Goal: Information Seeking & Learning: Learn about a topic

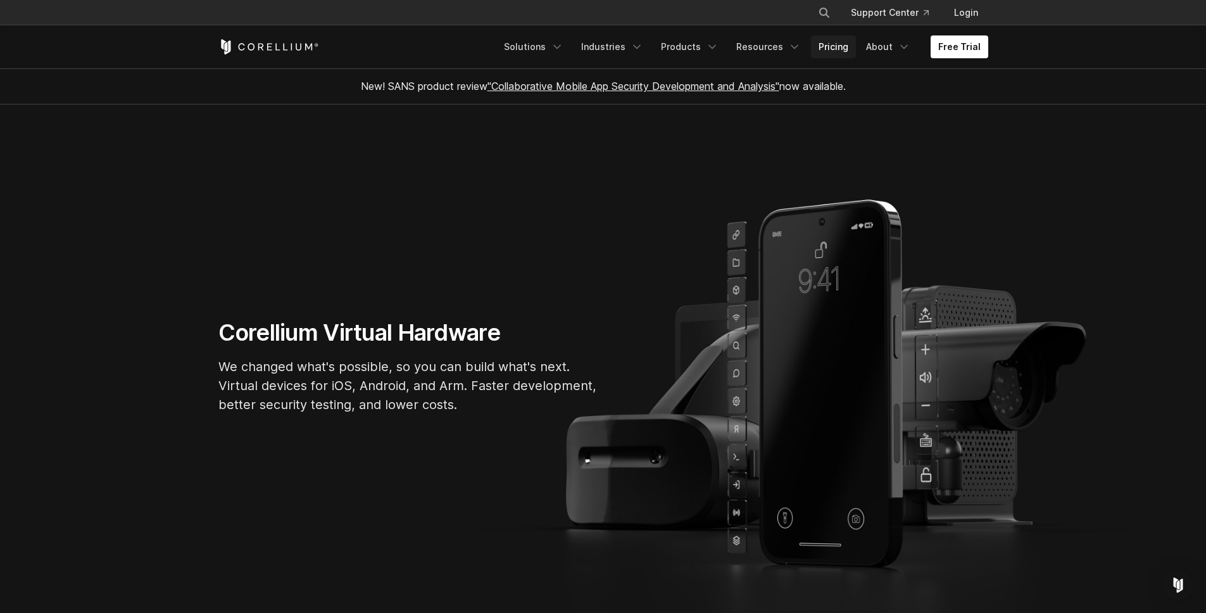
click at [831, 42] on link "Pricing" at bounding box center [833, 46] width 45 height 23
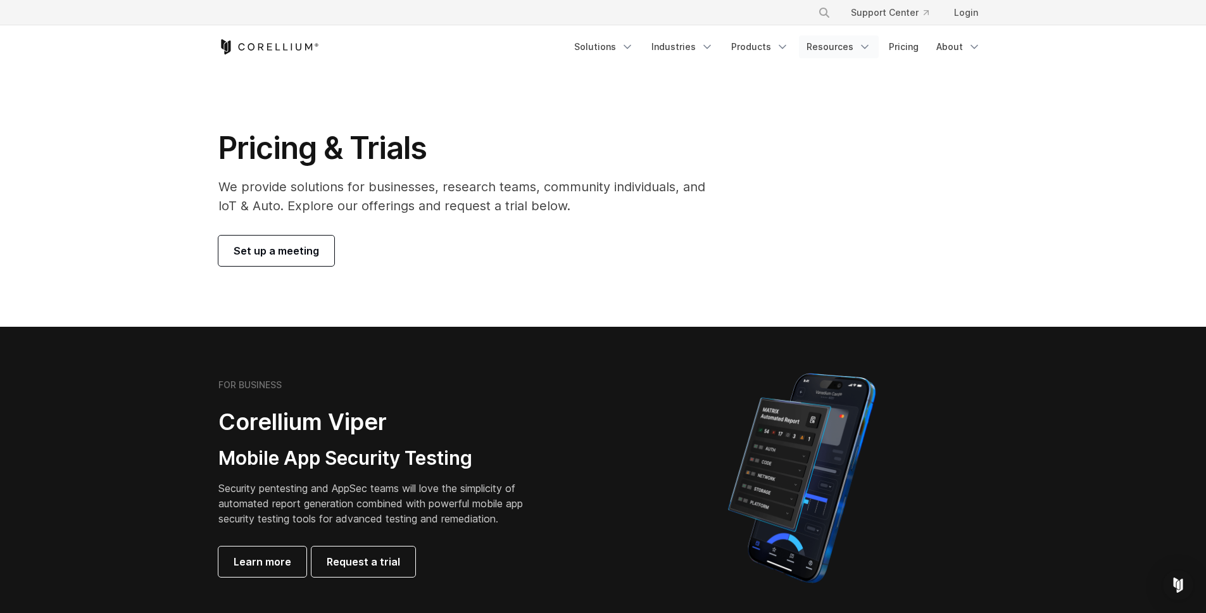
click at [867, 46] on polyline "Navigation Menu" at bounding box center [865, 47] width 6 height 3
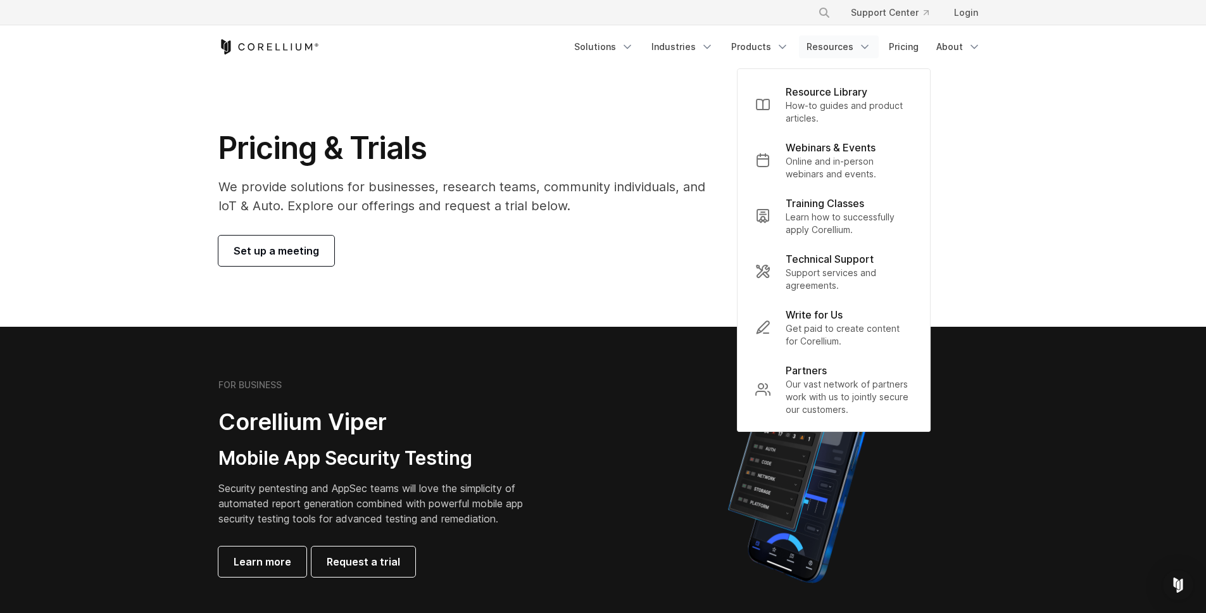
click at [1034, 180] on section "Pricing & Trials We provide solutions for businesses, research teams, community…" at bounding box center [603, 197] width 1206 height 258
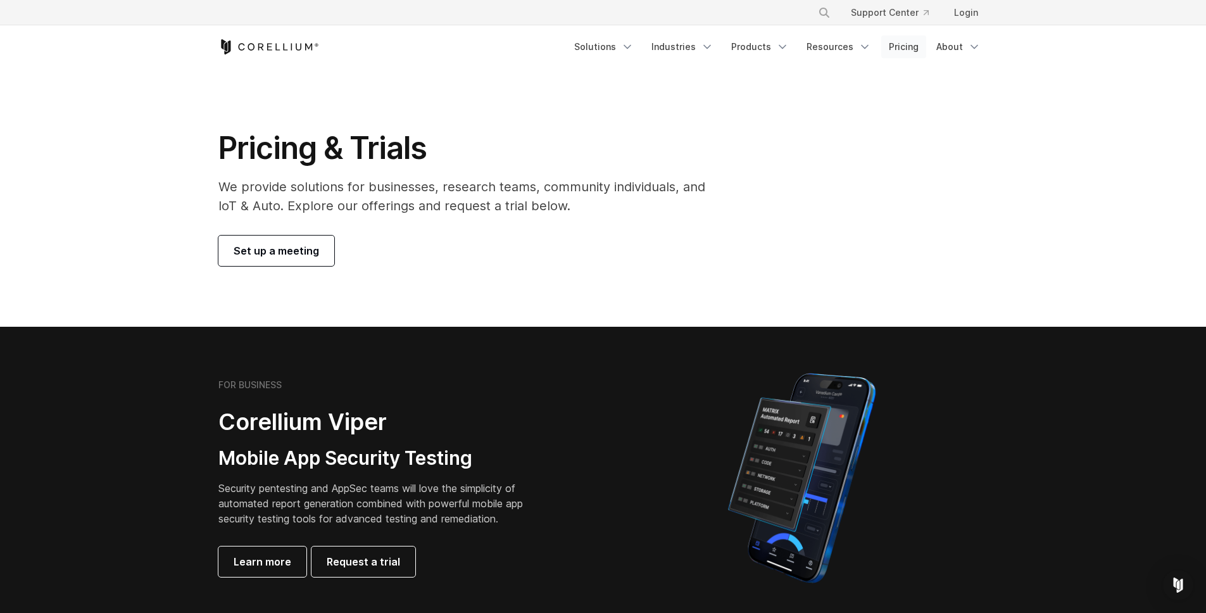
click at [907, 46] on link "Pricing" at bounding box center [903, 46] width 45 height 23
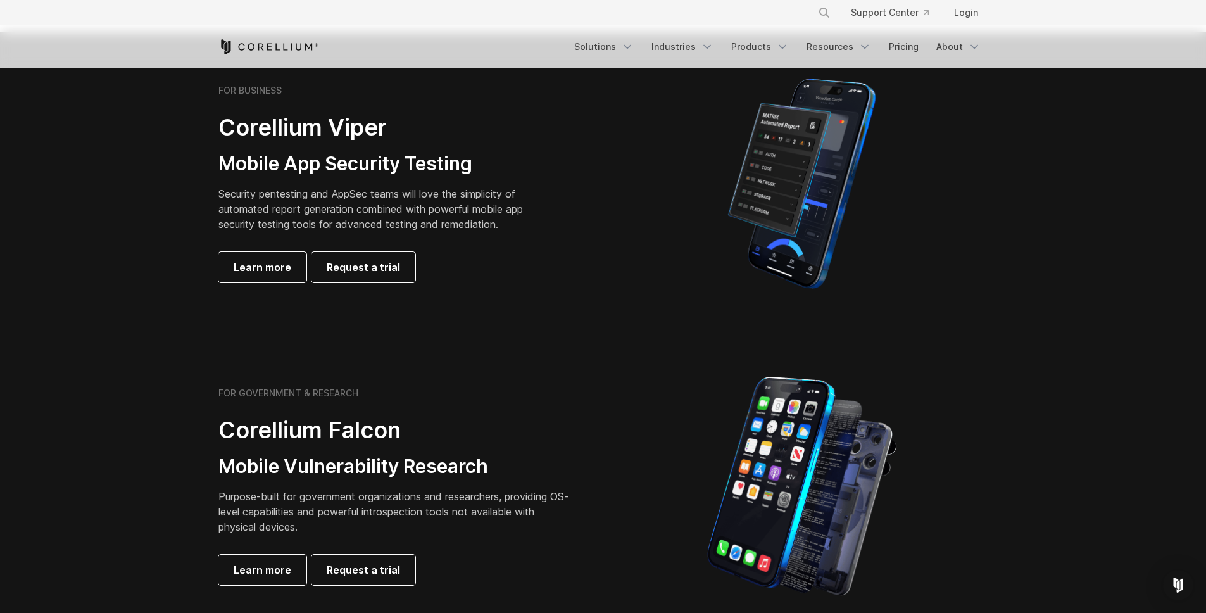
scroll to position [222, 0]
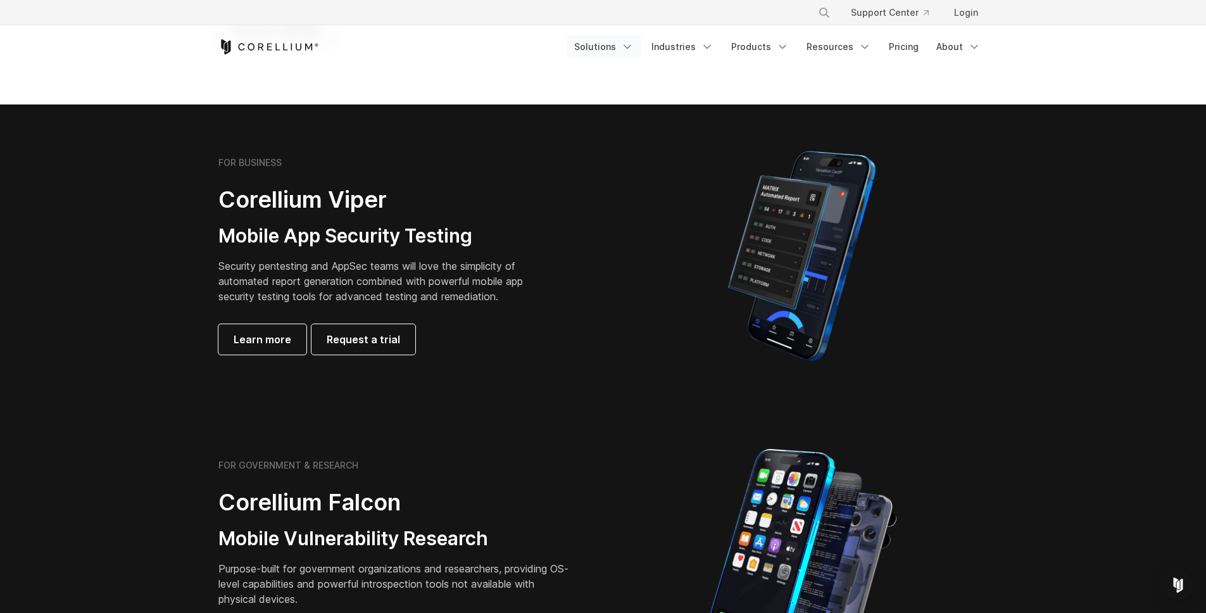
click at [622, 50] on link "Solutions" at bounding box center [604, 46] width 75 height 23
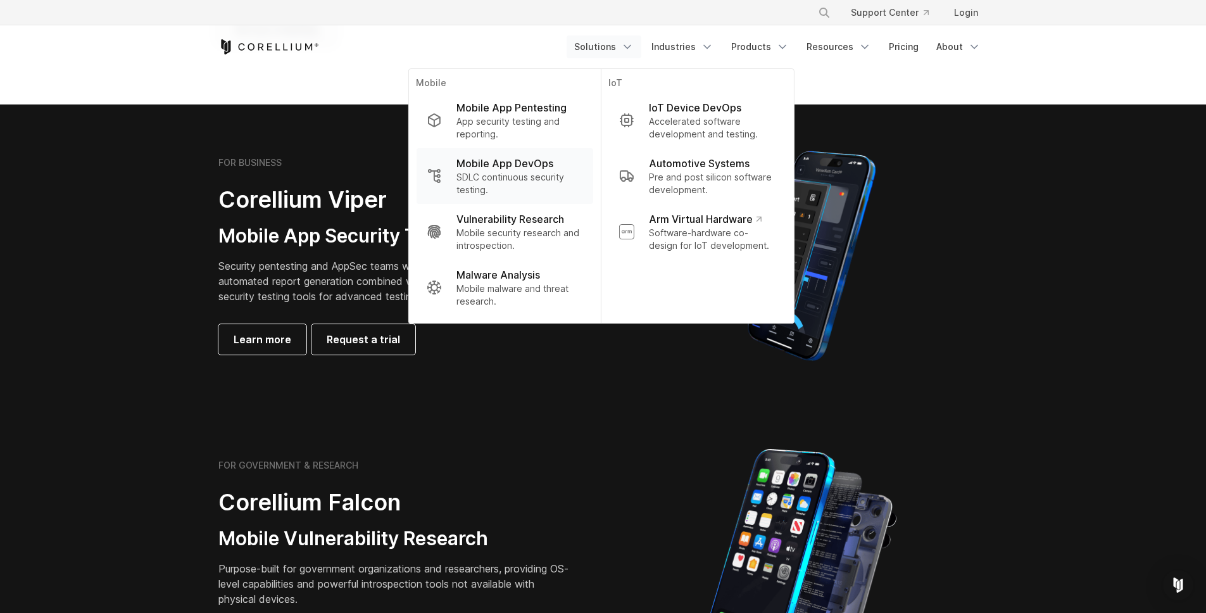
click at [511, 165] on p "Mobile App DevOps" at bounding box center [504, 163] width 97 height 15
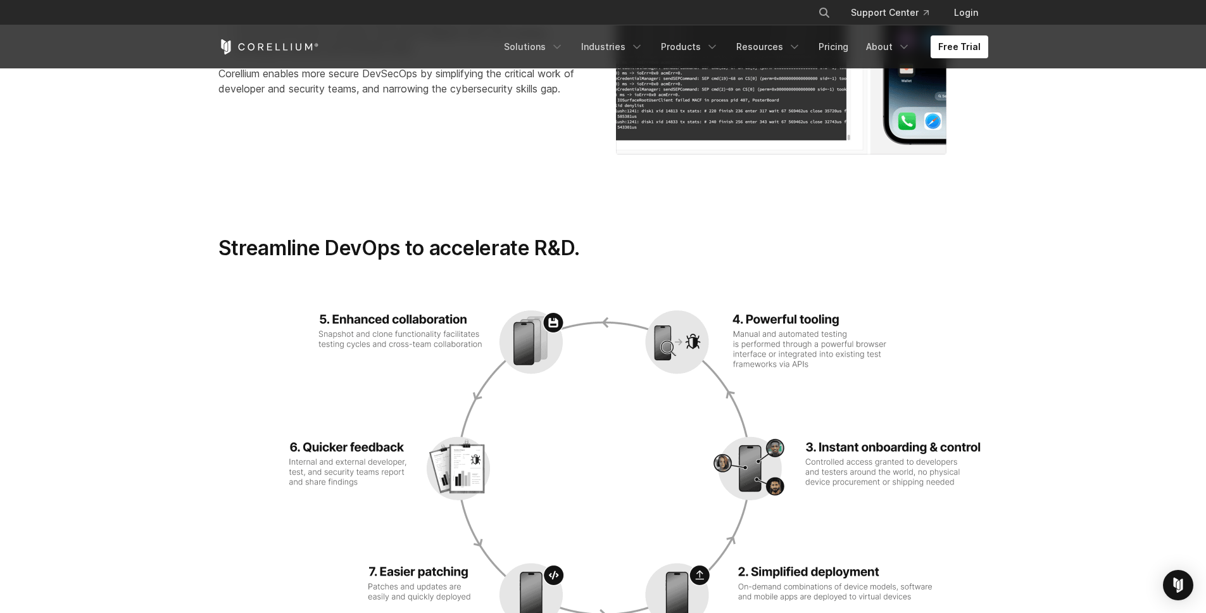
scroll to position [1508, 0]
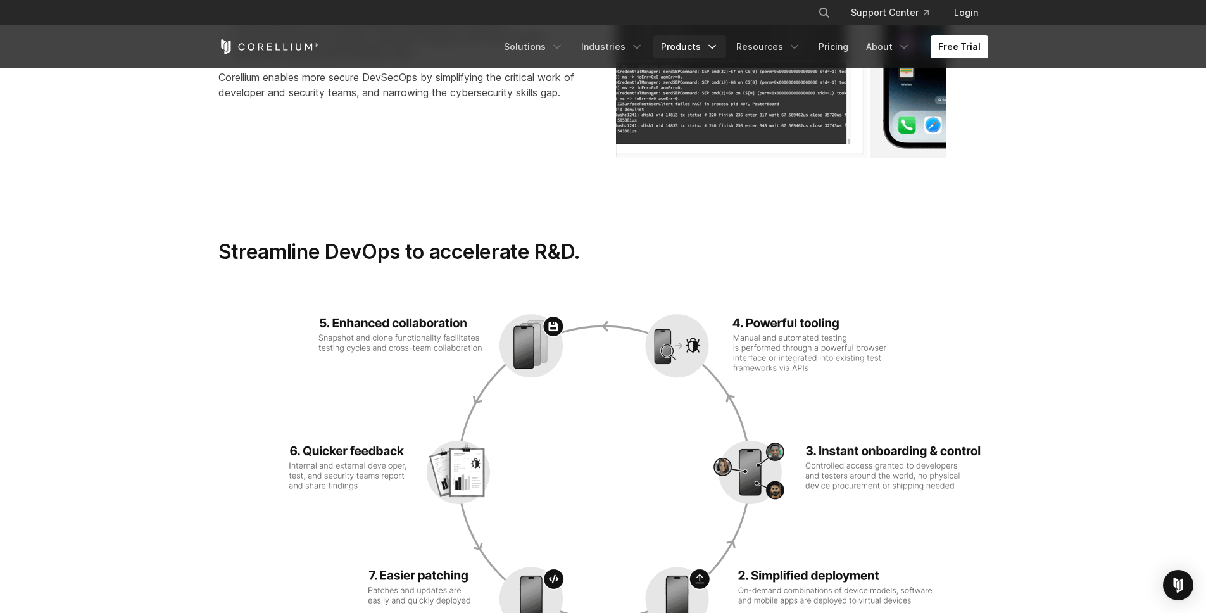
click at [719, 47] on icon "Navigation Menu" at bounding box center [712, 47] width 13 height 13
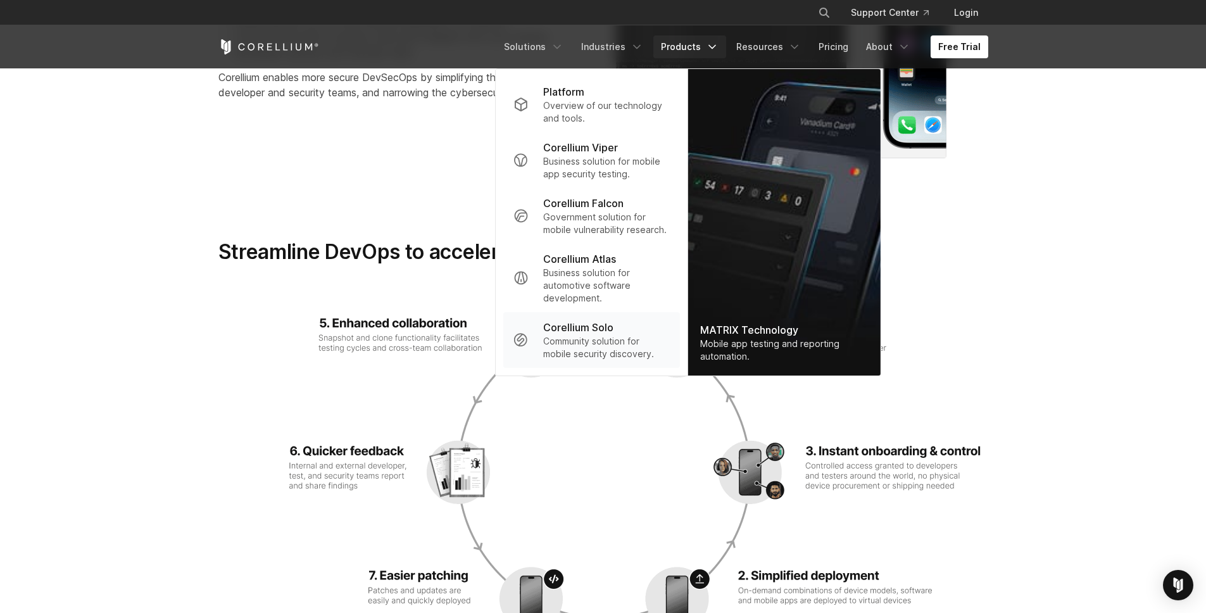
click at [614, 339] on p "Community solution for mobile security discovery." at bounding box center [606, 347] width 126 height 25
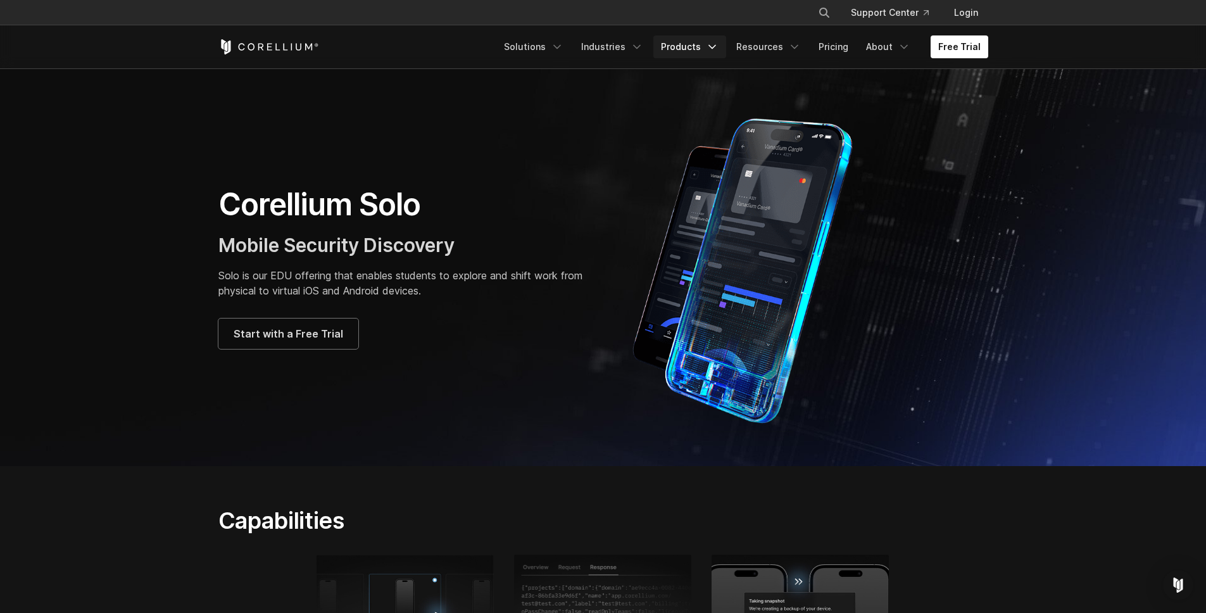
click at [688, 55] on link "Products" at bounding box center [689, 46] width 73 height 23
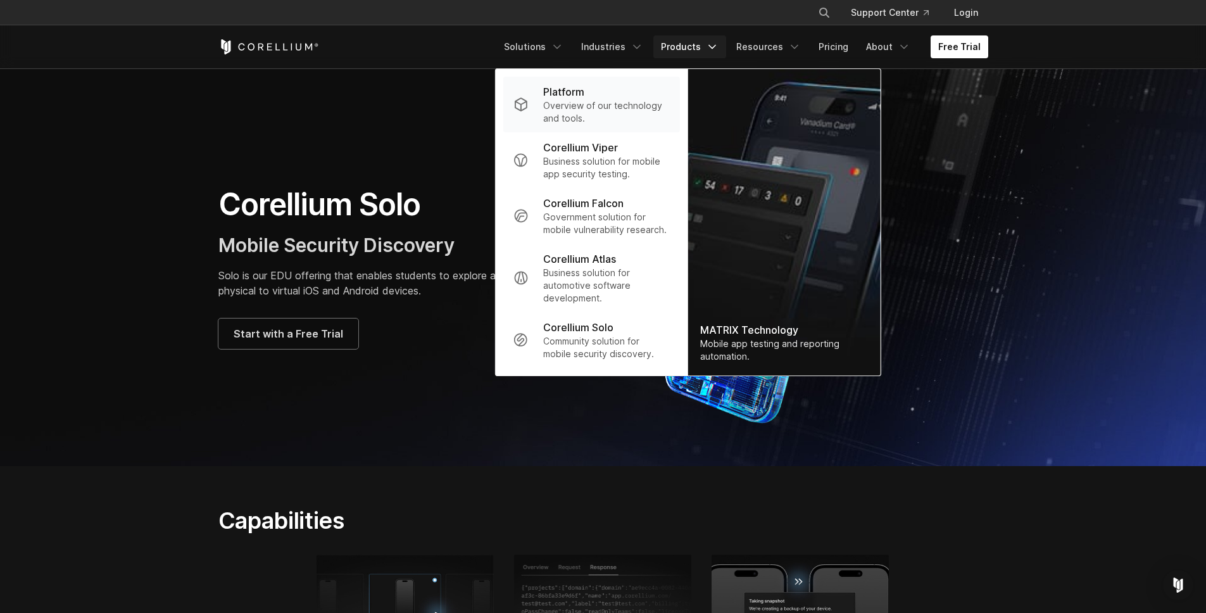
click at [643, 108] on p "Overview of our technology and tools." at bounding box center [606, 111] width 126 height 25
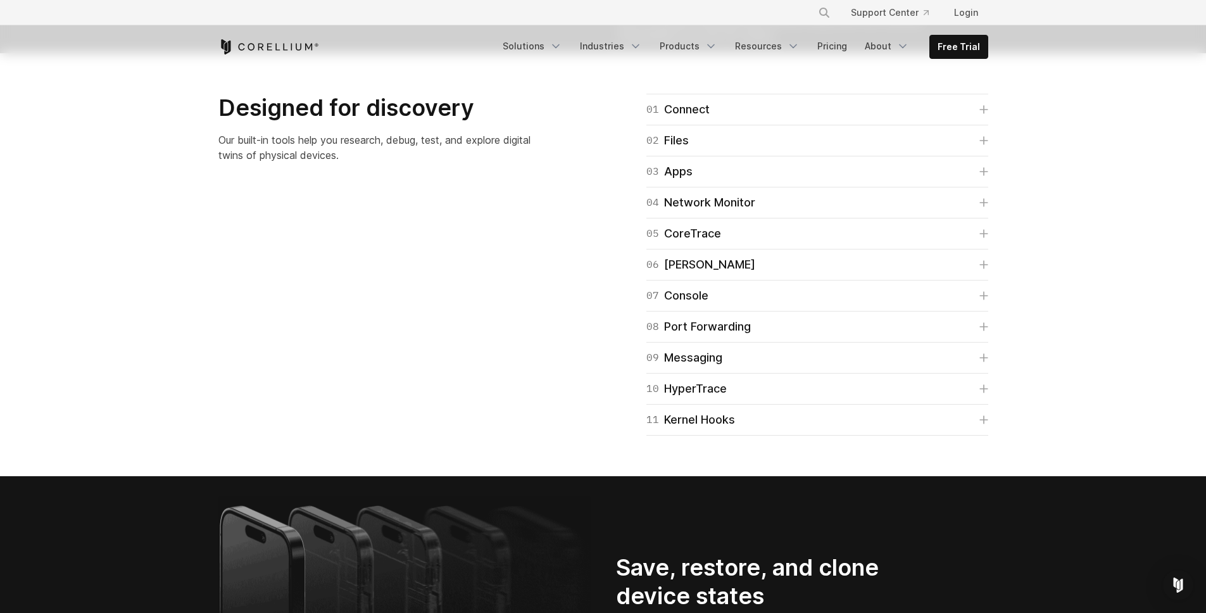
scroll to position [2078, 0]
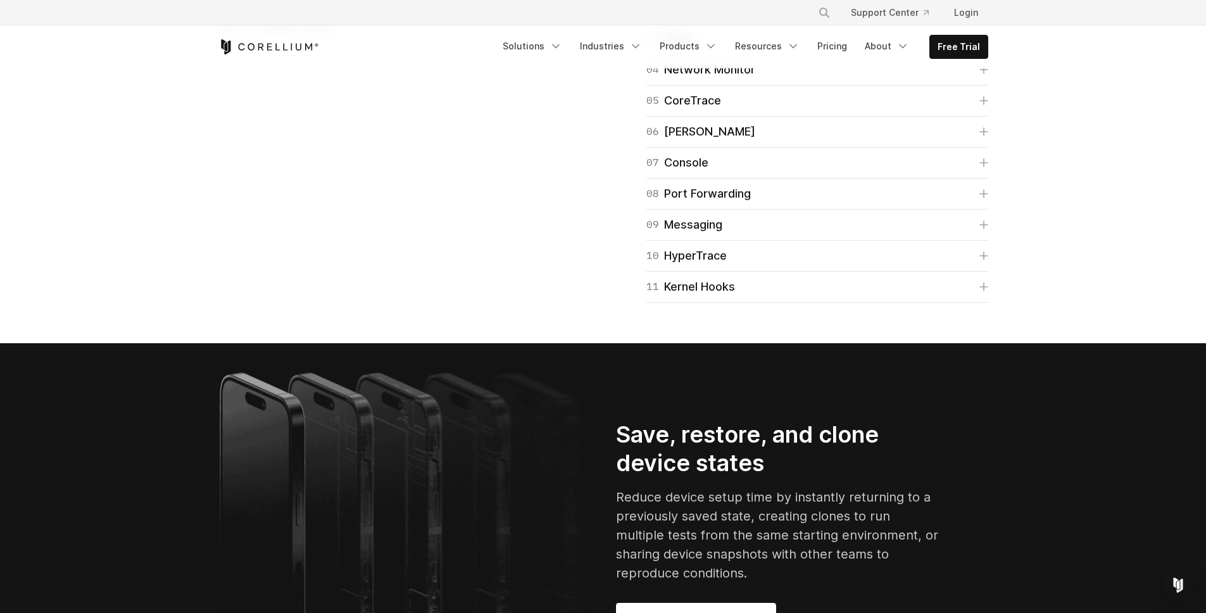
click at [982, 43] on icon at bounding box center [983, 38] width 9 height 9
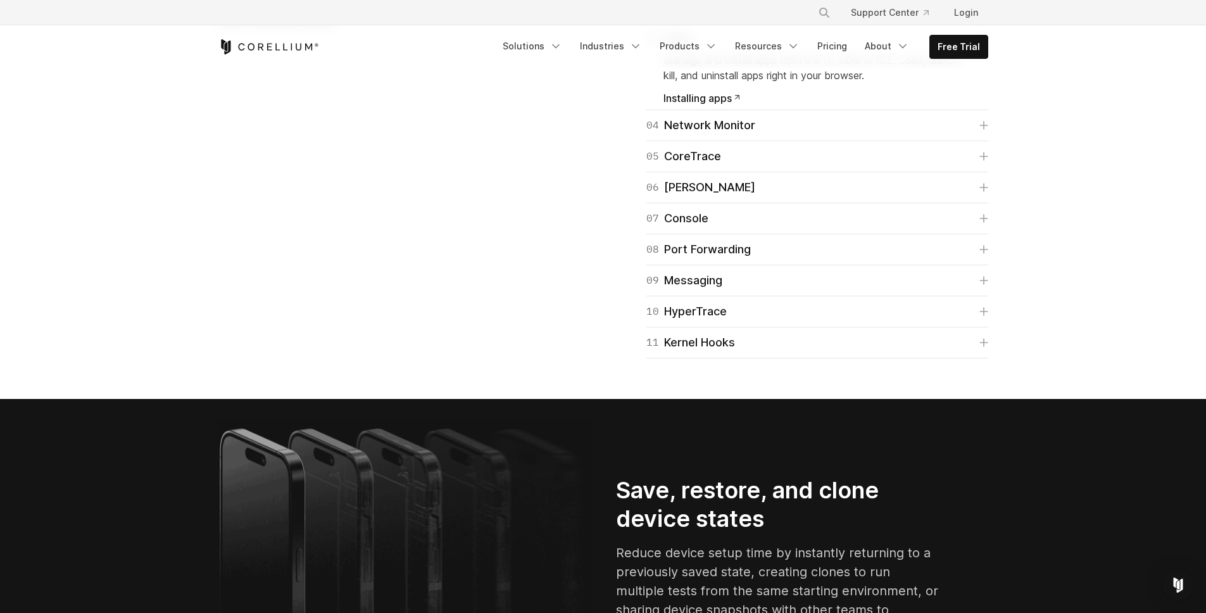
click at [983, 47] on link "03 Apps" at bounding box center [817, 39] width 342 height 18
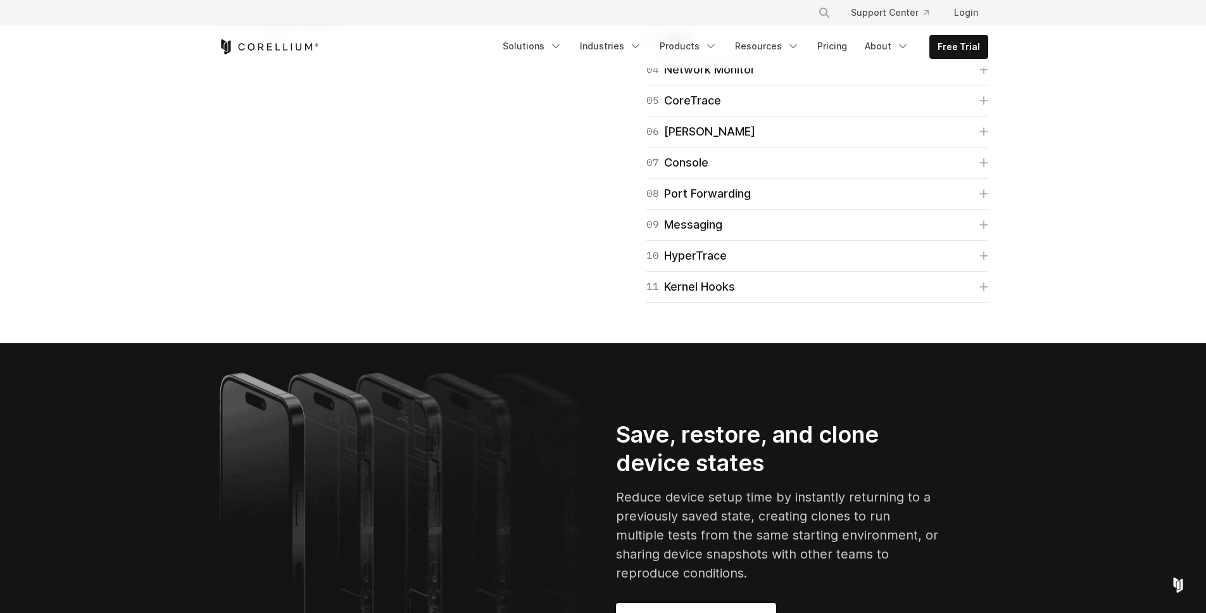
click at [981, 11] on icon at bounding box center [984, 8] width 8 height 8
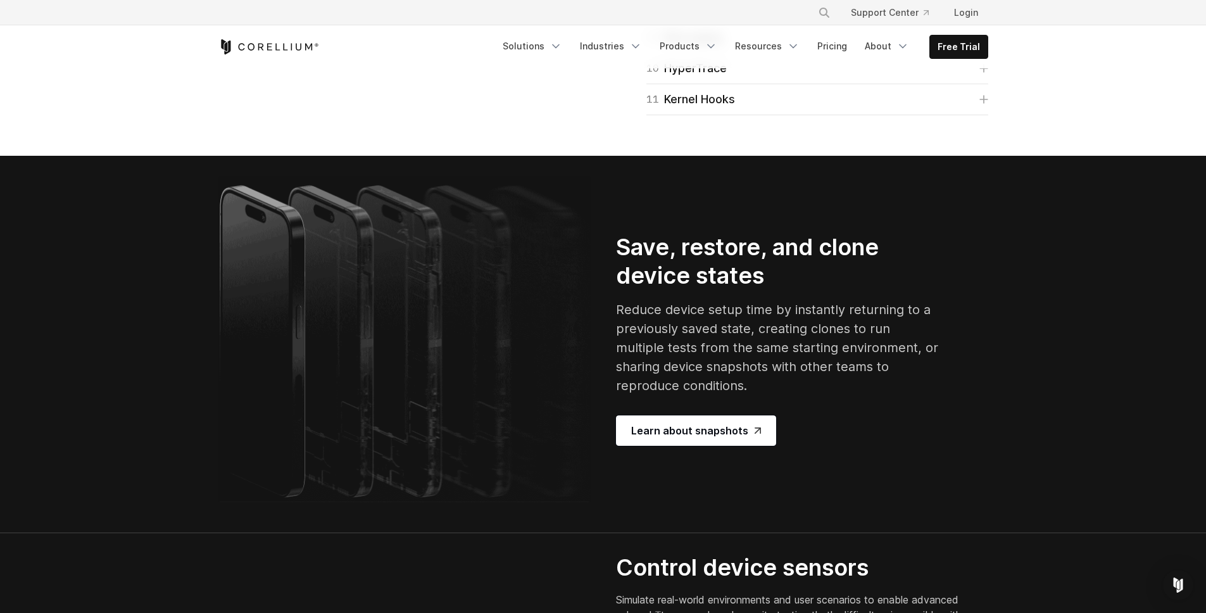
scroll to position [2247, 0]
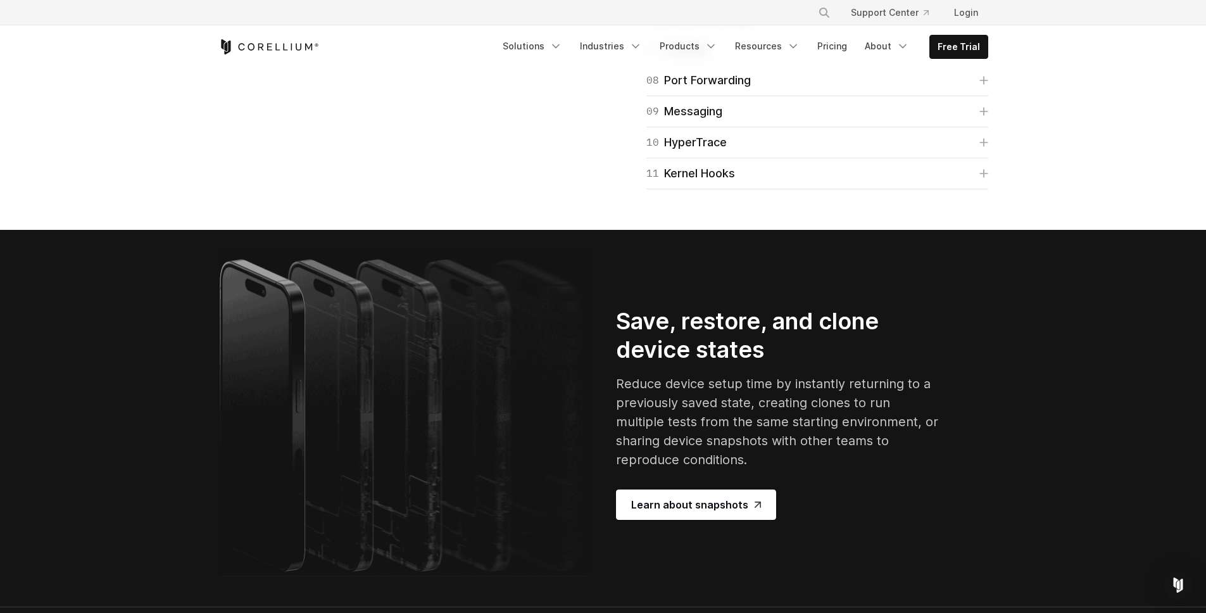
click at [976, 27] on link "06 [PERSON_NAME]" at bounding box center [817, 18] width 342 height 18
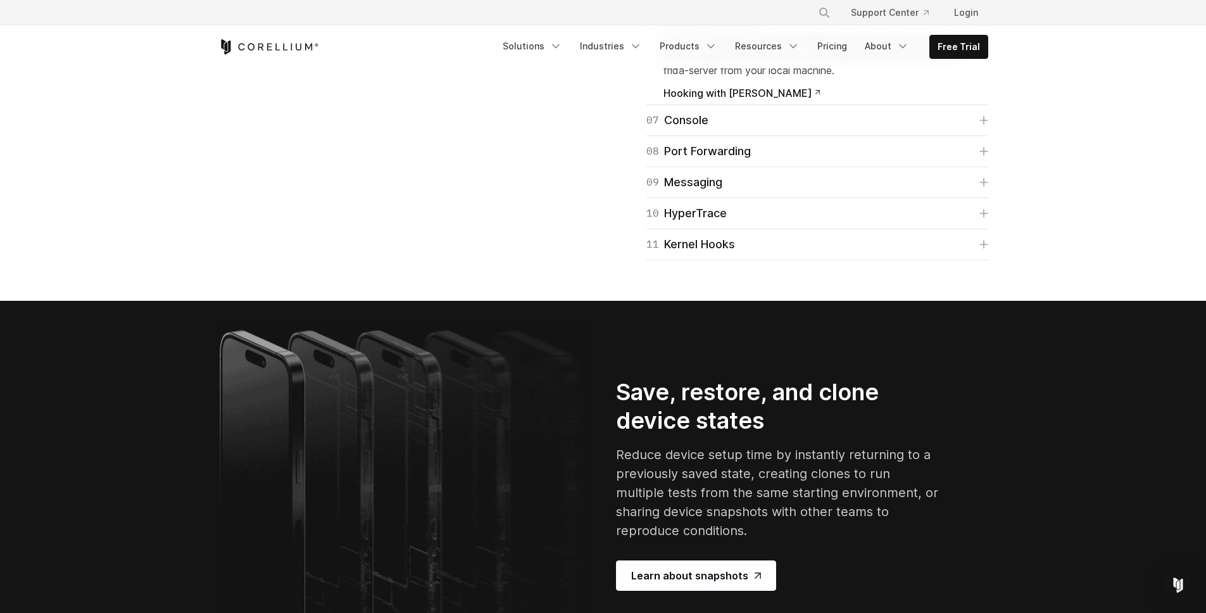
click at [976, 27] on link "06 [PERSON_NAME]" at bounding box center [817, 18] width 342 height 18
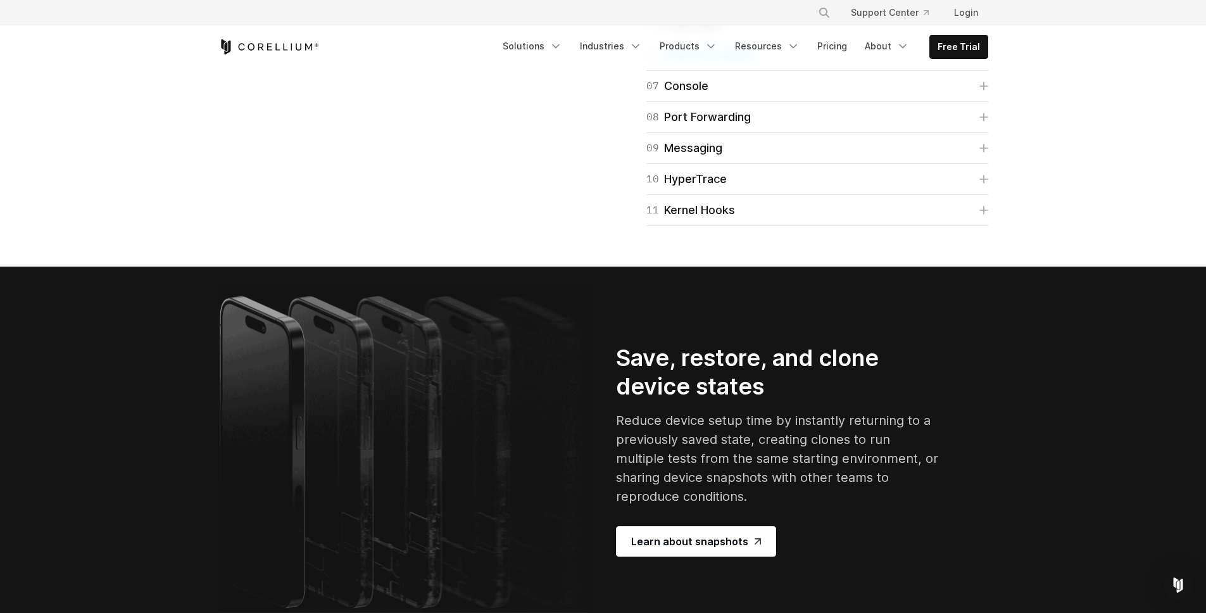
scroll to position [2207, 0]
